Goal: Transaction & Acquisition: Obtain resource

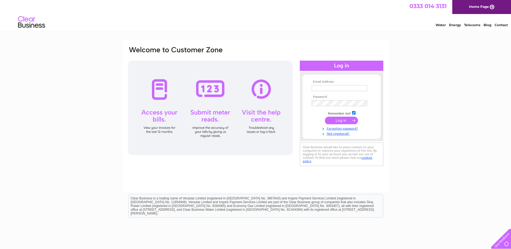
type input "tabitha.spiers@nkt.com"
click at [351, 119] on input "submit" at bounding box center [341, 121] width 33 height 8
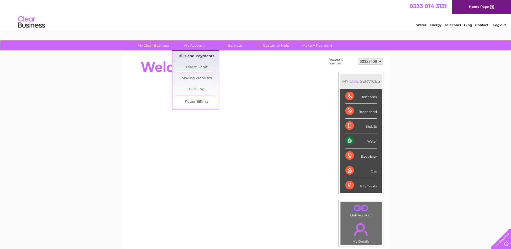
click at [201, 56] on link "Bills and Payments" at bounding box center [196, 56] width 44 height 11
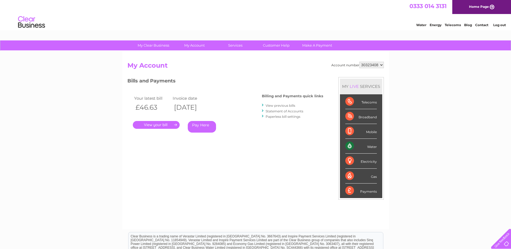
click at [154, 126] on link "." at bounding box center [156, 125] width 47 height 8
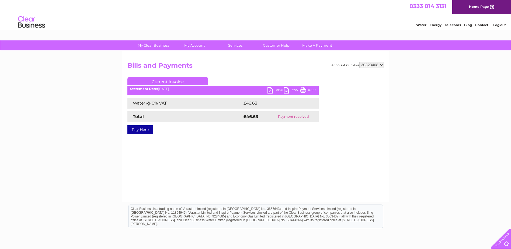
click at [271, 90] on link "PDF" at bounding box center [275, 91] width 16 height 8
click at [173, 22] on div "Water Energy Telecoms Blog Contact Log out" at bounding box center [255, 23] width 511 height 18
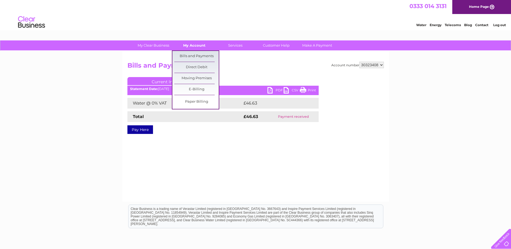
click at [191, 43] on link "My Account" at bounding box center [194, 45] width 44 height 10
click at [194, 50] on link "My Account" at bounding box center [194, 45] width 44 height 10
click at [189, 59] on link "Bills and Payments" at bounding box center [196, 56] width 44 height 11
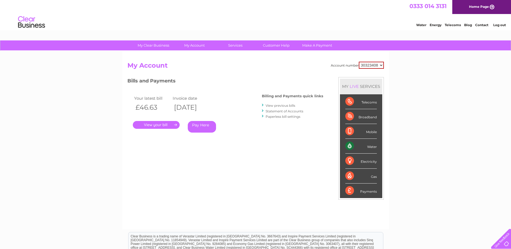
click at [157, 127] on link "." at bounding box center [156, 125] width 47 height 8
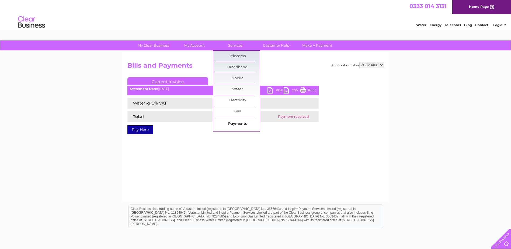
click at [242, 121] on link "Payments" at bounding box center [237, 123] width 44 height 11
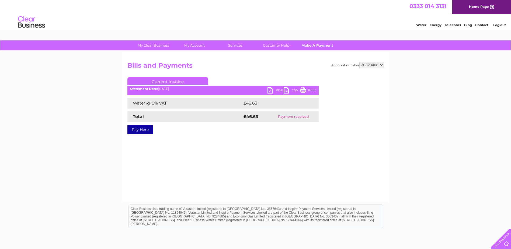
click at [324, 46] on link "Make A Payment" at bounding box center [317, 45] width 44 height 10
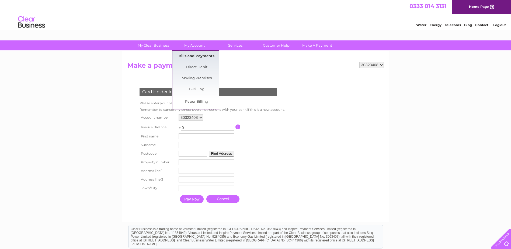
click at [203, 55] on link "Bills and Payments" at bounding box center [196, 56] width 44 height 11
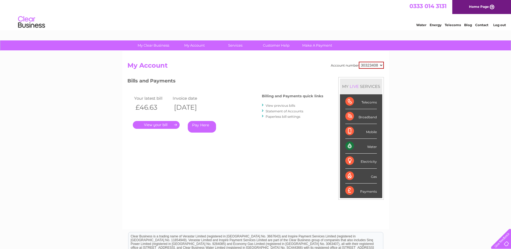
click at [293, 104] on link "View previous bills" at bounding box center [281, 105] width 30 height 4
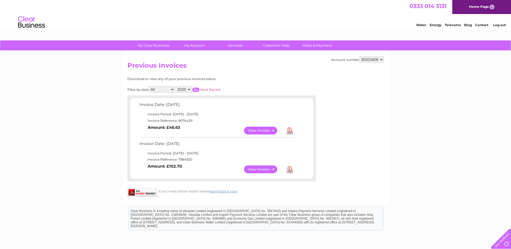
click at [288, 169] on link "Download" at bounding box center [289, 169] width 7 height 8
click at [436, 85] on div "My Clear Business Login Details My Details My Preferences Link Account My Accou…" at bounding box center [255, 168] width 511 height 256
